Goal: Use online tool/utility: Utilize a website feature to perform a specific function

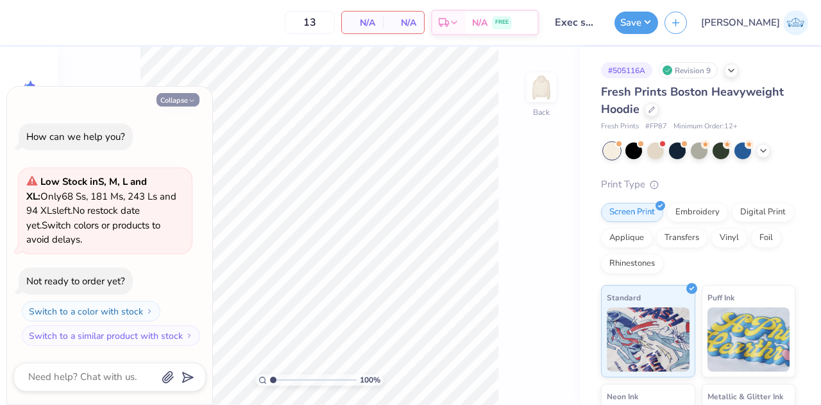
click at [185, 103] on button "Collapse" at bounding box center [178, 99] width 43 height 13
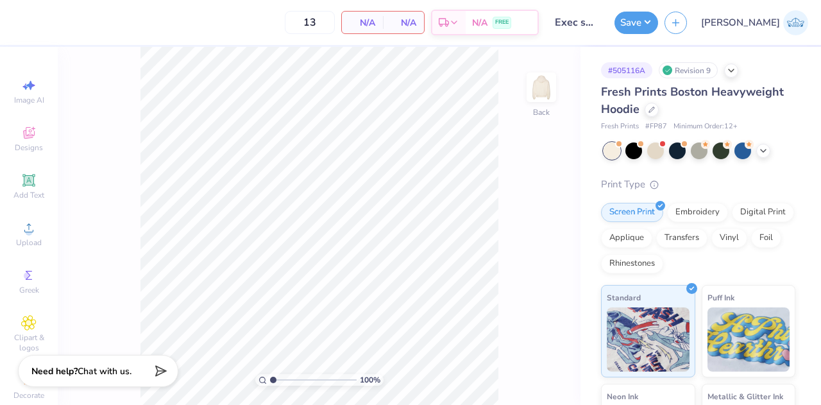
type textarea "x"
click at [21, 176] on icon at bounding box center [28, 180] width 15 height 15
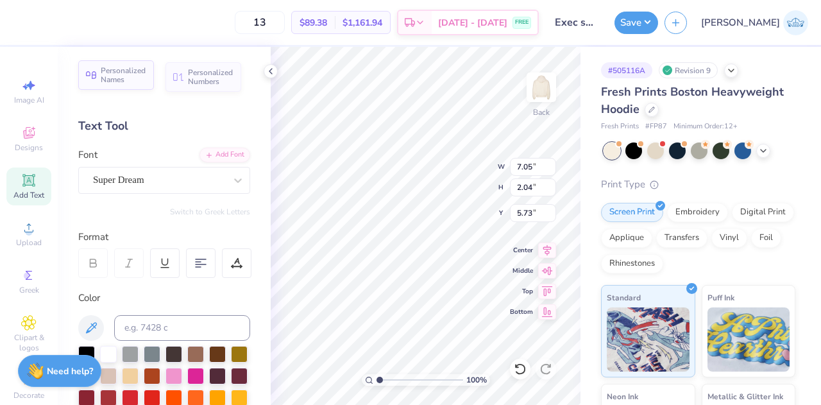
click at [124, 75] on span "Personalized Names" at bounding box center [124, 75] width 46 height 18
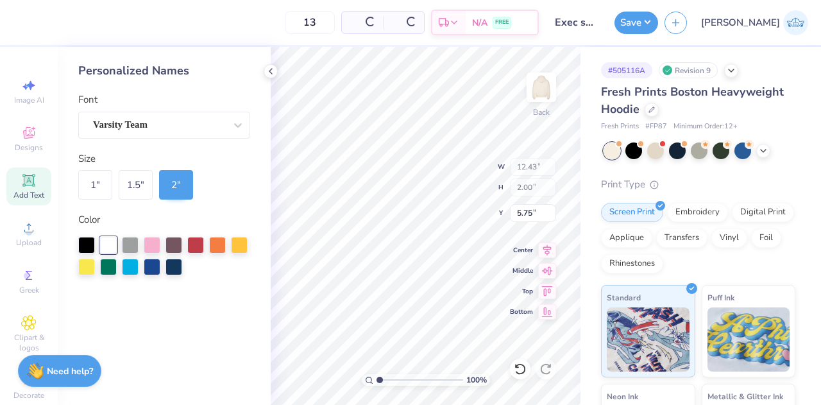
type input "12.43"
type input "2.00"
type input "5.75"
click at [189, 73] on div "Personalized Names" at bounding box center [164, 70] width 172 height 17
click at [269, 68] on icon at bounding box center [271, 71] width 10 height 10
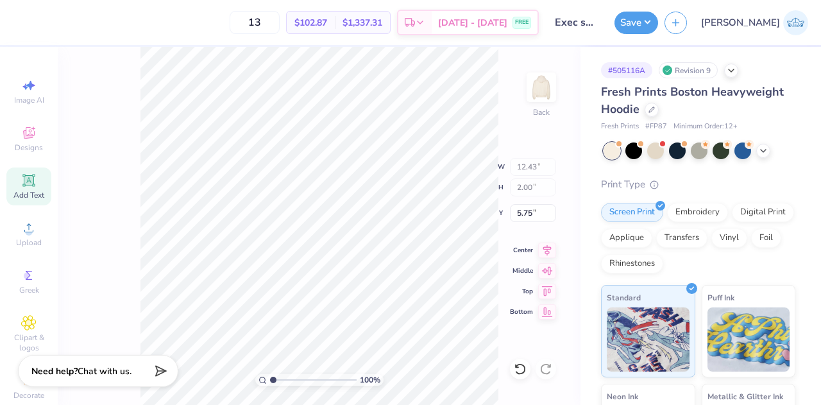
click at [33, 196] on span "Add Text" at bounding box center [28, 195] width 31 height 10
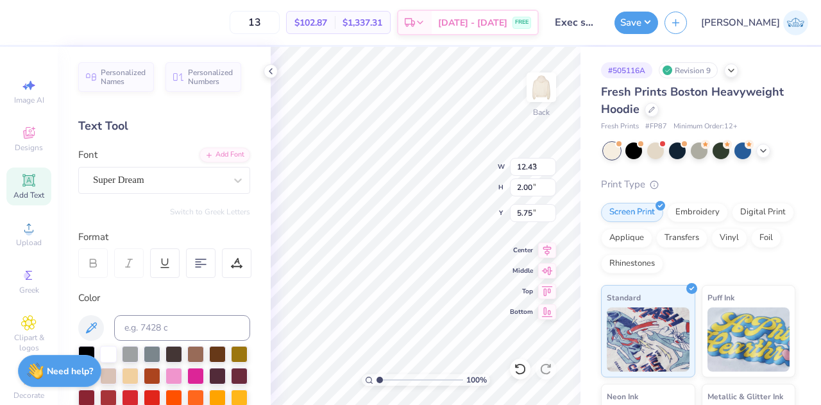
type input "7.05"
type input "2.04"
type input "5.73"
click at [200, 78] on span "Personalized Numbers" at bounding box center [211, 75] width 46 height 18
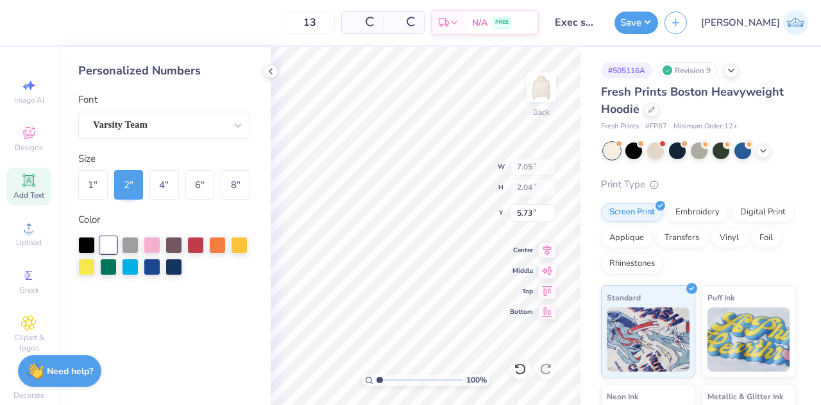
type input "2.78"
type input "2.00"
type input "5.75"
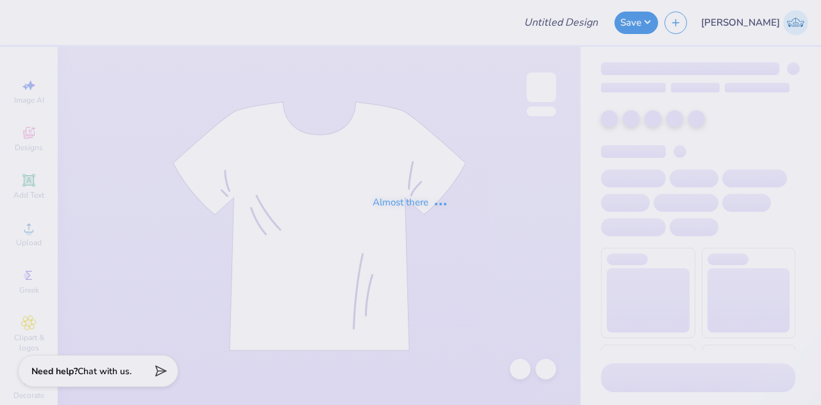
type input "AKY hoodie"
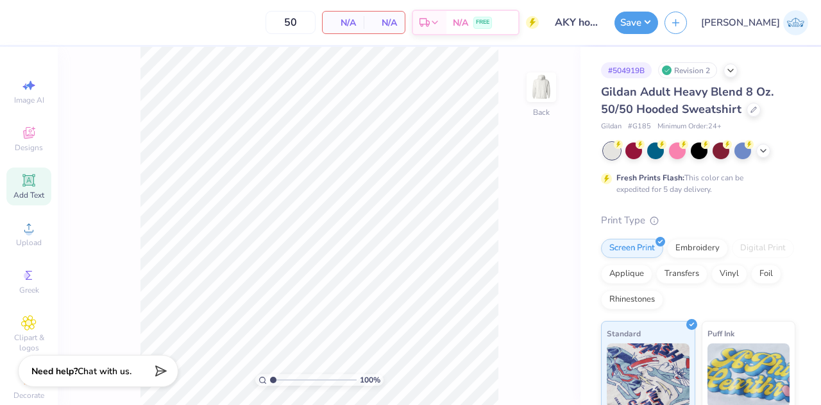
click at [22, 195] on span "Add Text" at bounding box center [28, 195] width 31 height 10
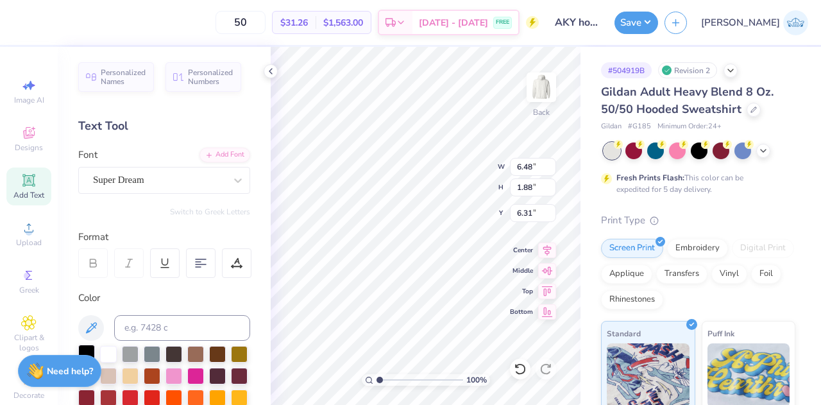
click at [84, 348] on div at bounding box center [86, 353] width 17 height 17
click at [29, 184] on icon at bounding box center [28, 180] width 12 height 12
type input "6.31"
click at [92, 346] on div at bounding box center [86, 353] width 17 height 17
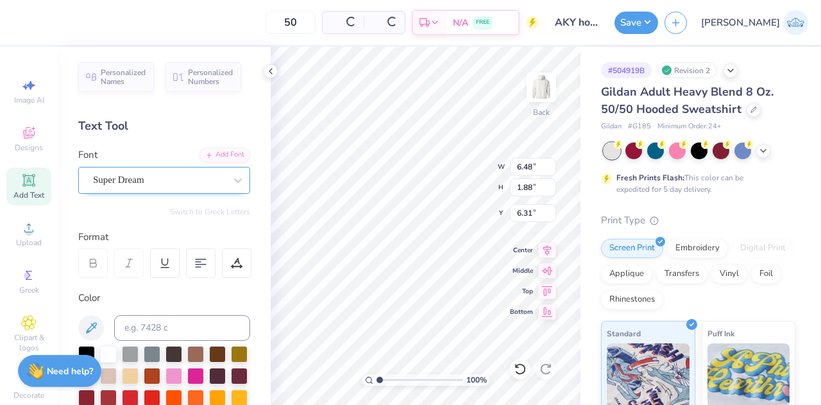
click at [156, 185] on div "Super Dream" at bounding box center [159, 180] width 135 height 20
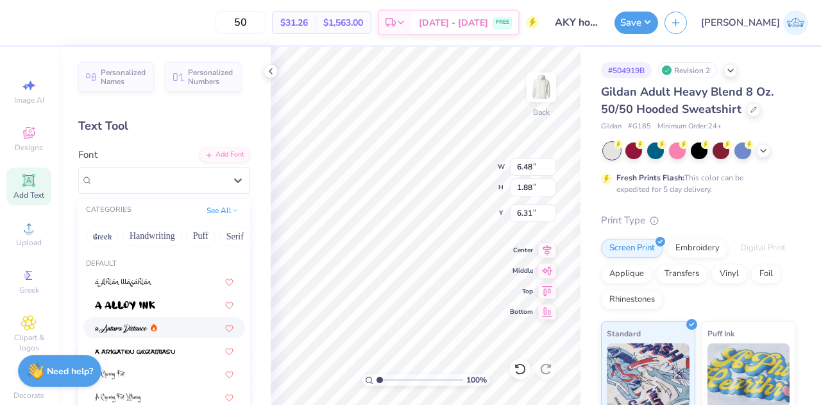
click at [128, 333] on span at bounding box center [121, 327] width 53 height 13
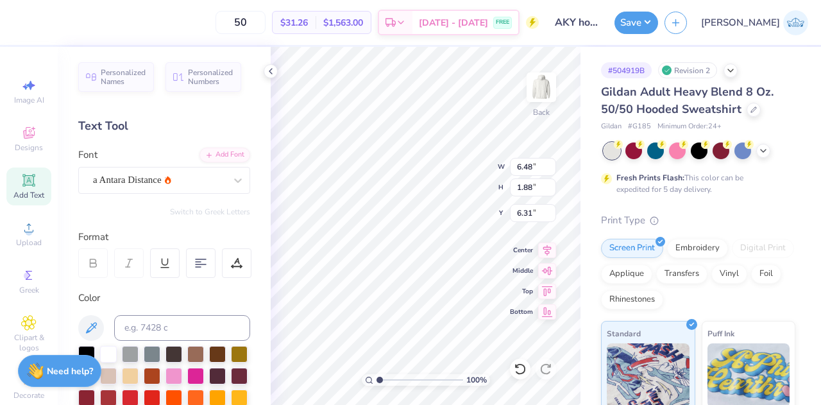
type input "7.44"
type input "2.45"
type input "11.02"
